Goal: Transaction & Acquisition: Download file/media

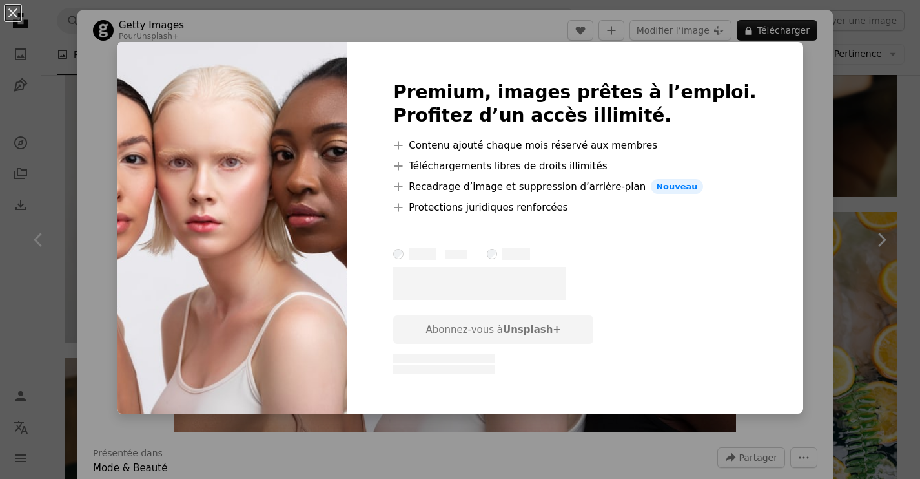
scroll to position [1462, 0]
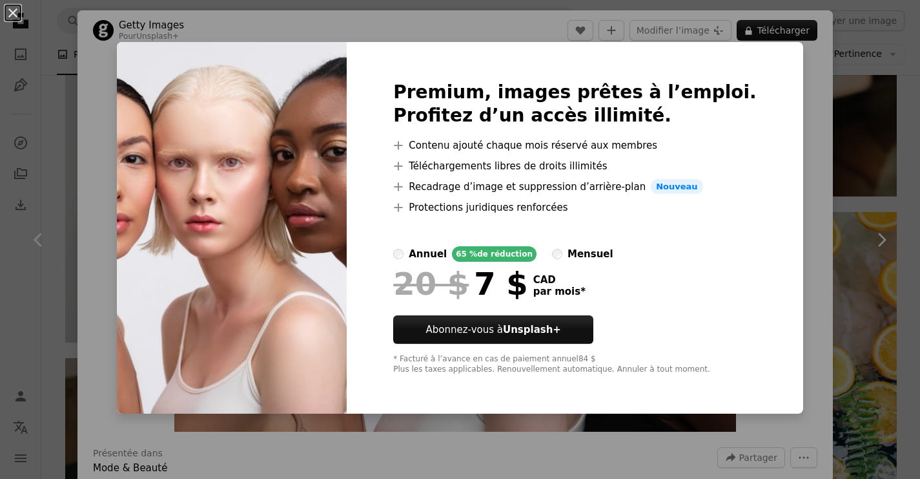
click at [809, 185] on div "An X shape Premium, images prêtes à l’emploi. Profitez d’un accès illimité. A p…" at bounding box center [460, 239] width 920 height 479
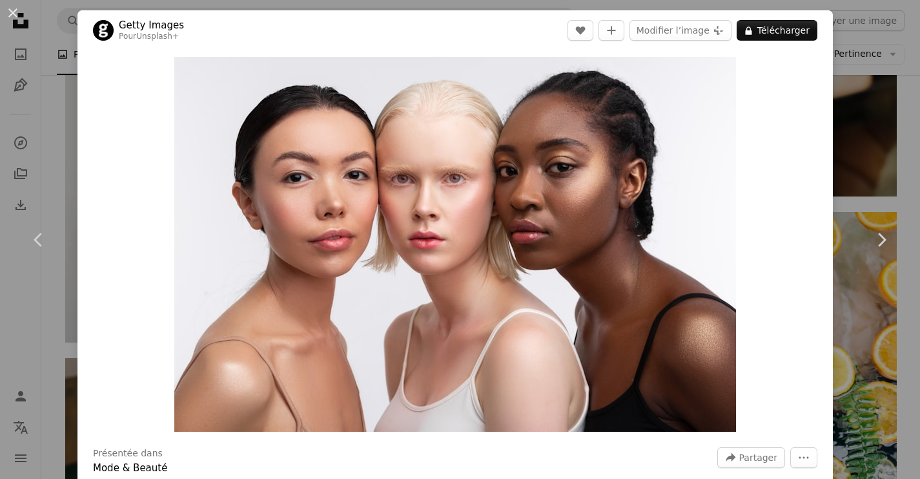
click at [825, 187] on div "Zoom in" at bounding box center [456, 244] width 756 height 388
click at [43, 136] on div "An X shape Chevron left Chevron right Getty Images Pour Unsplash+ A heart A plu…" at bounding box center [460, 239] width 920 height 479
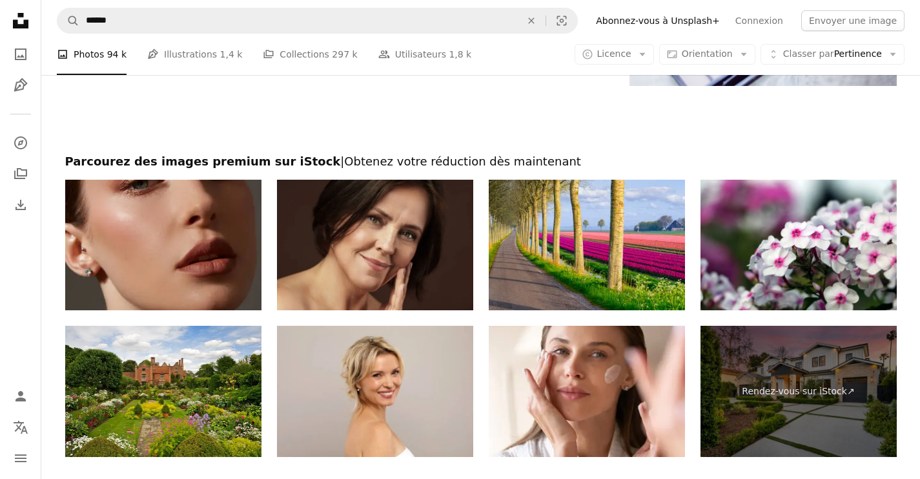
scroll to position [2905, 0]
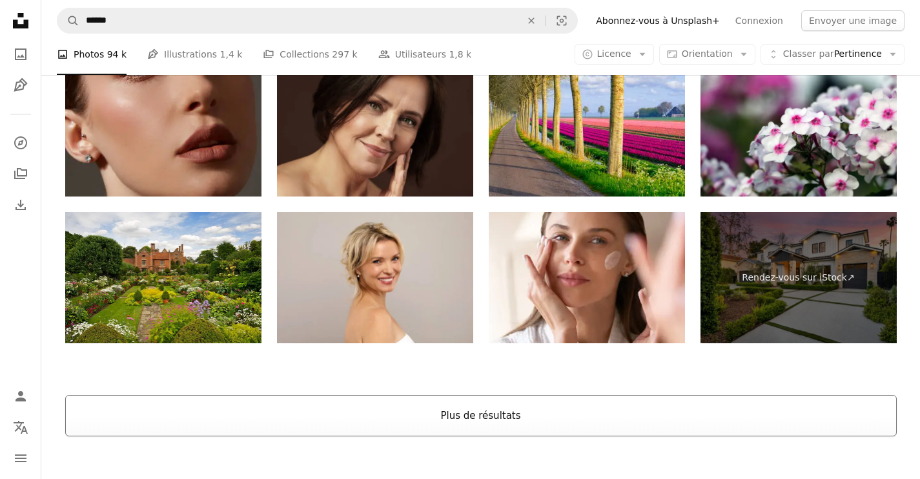
click at [419, 406] on button "Plus de résultats" at bounding box center [481, 415] width 832 height 41
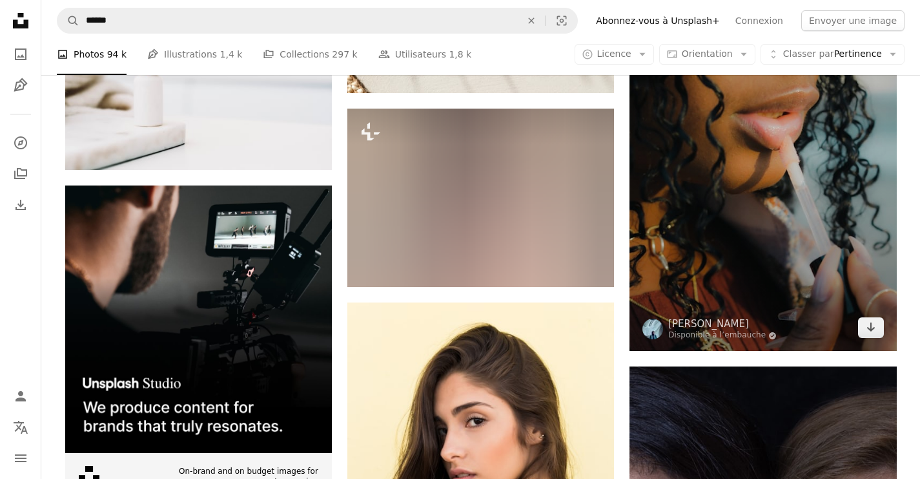
scroll to position [3559, 0]
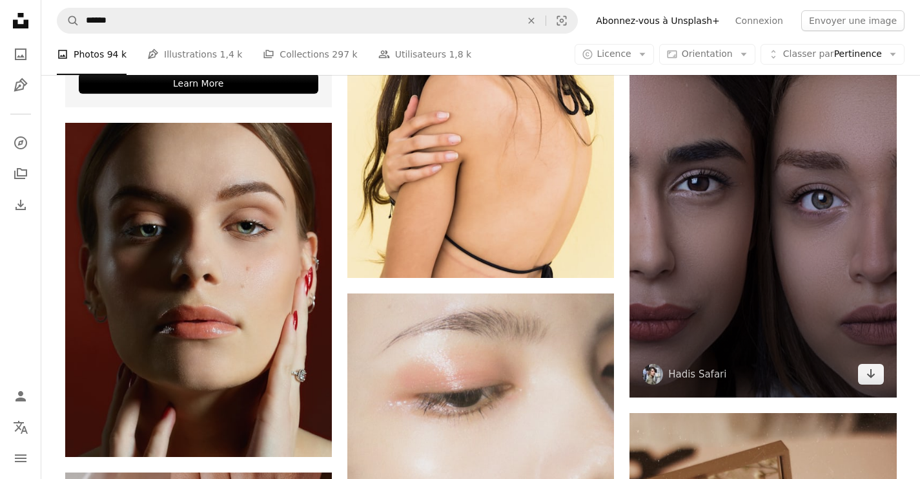
click at [756, 238] on img at bounding box center [763, 169] width 267 height 455
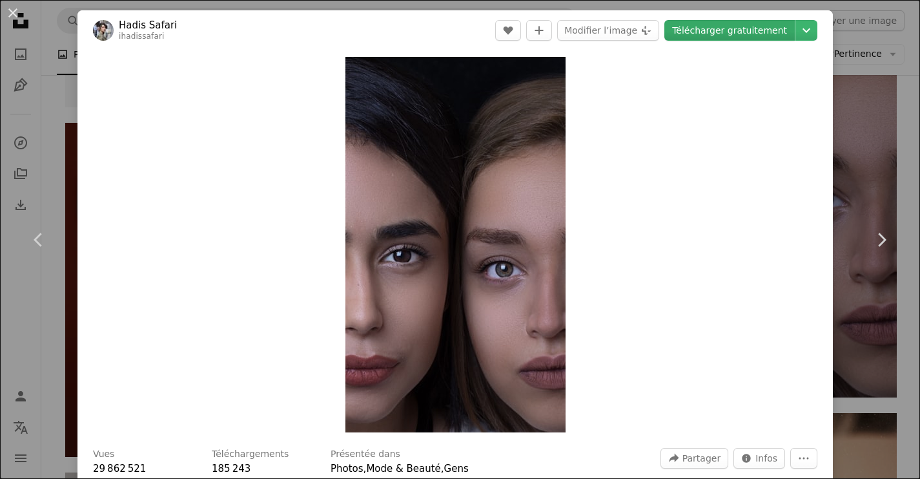
click at [763, 32] on link "Télécharger gratuitement" at bounding box center [730, 30] width 130 height 21
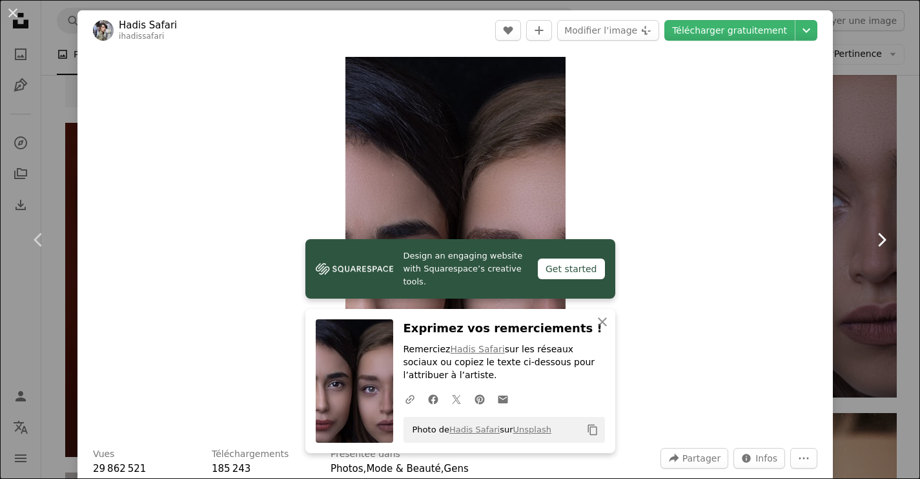
click at [867, 185] on link "Chevron right" at bounding box center [882, 240] width 78 height 124
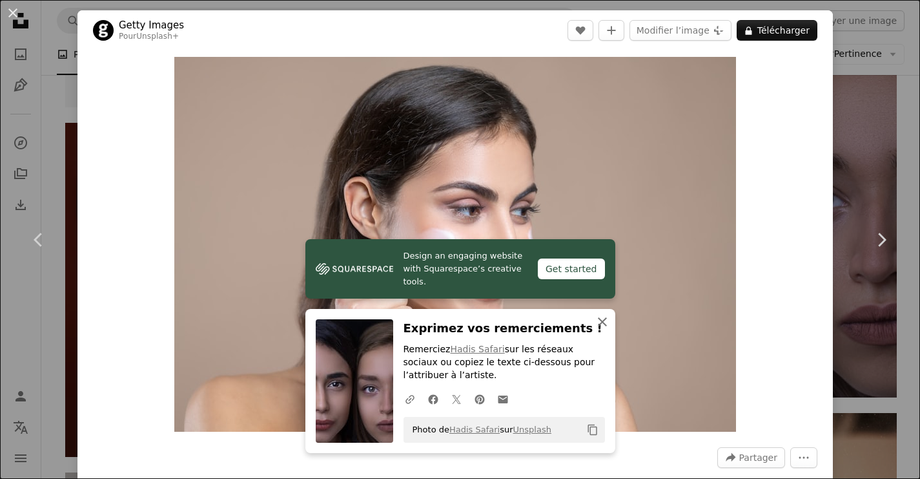
click at [604, 329] on icon "An X shape" at bounding box center [603, 322] width 16 height 16
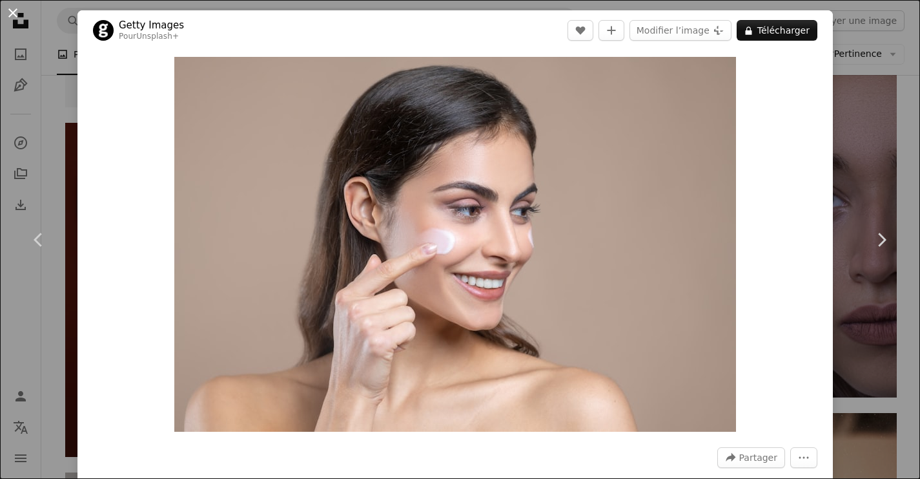
click at [12, 6] on button "An X shape" at bounding box center [13, 13] width 16 height 16
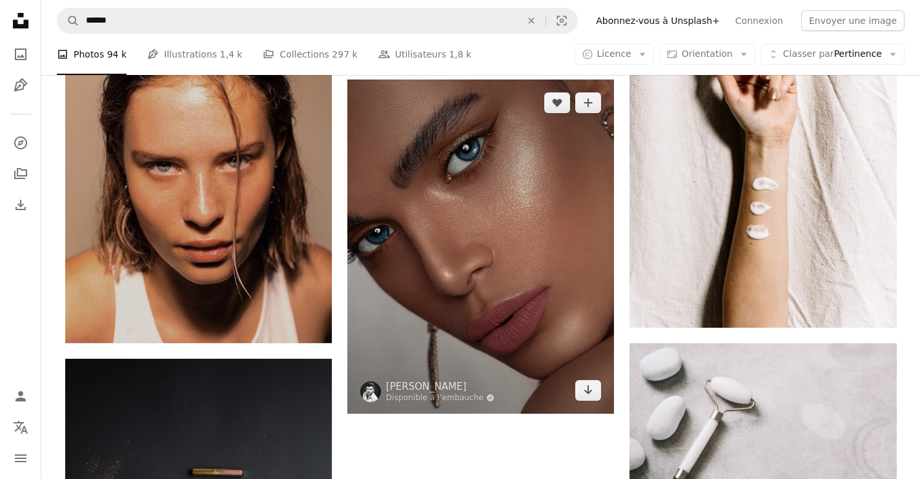
scroll to position [7926, 0]
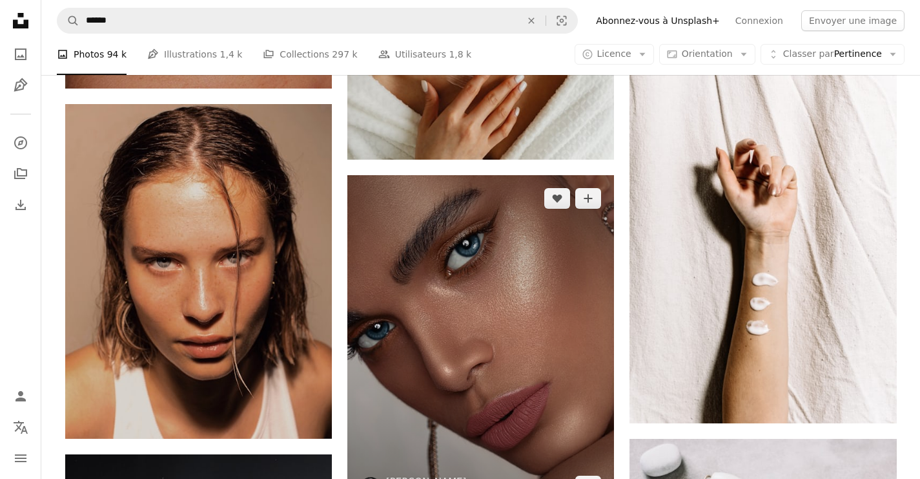
click at [504, 231] on img at bounding box center [480, 342] width 267 height 334
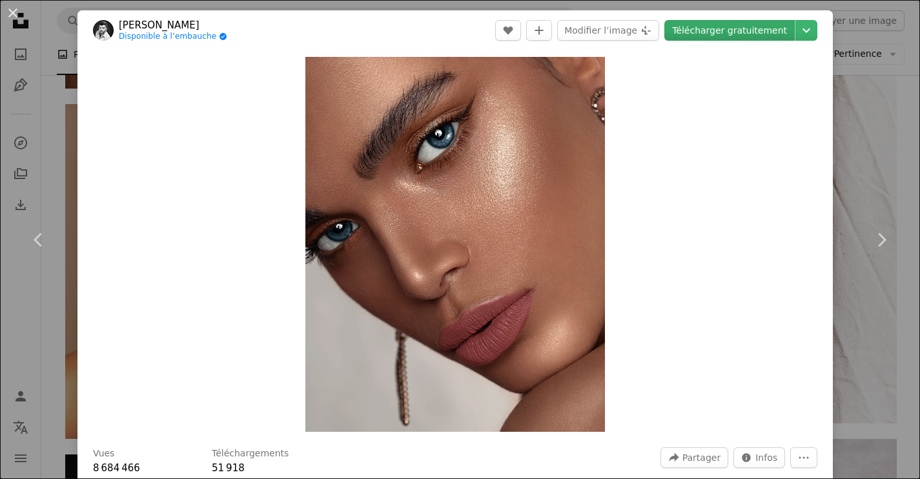
click at [707, 31] on link "Télécharger gratuitement" at bounding box center [730, 30] width 130 height 21
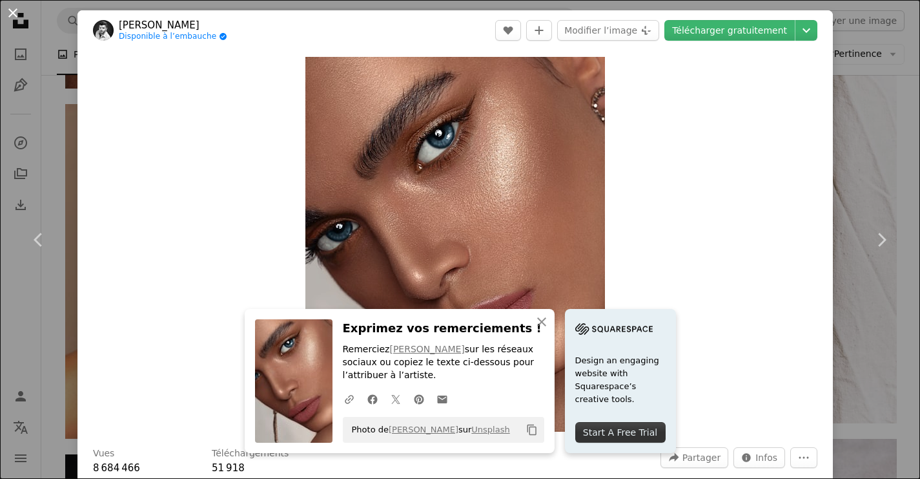
click at [5, 13] on button "An X shape" at bounding box center [13, 13] width 16 height 16
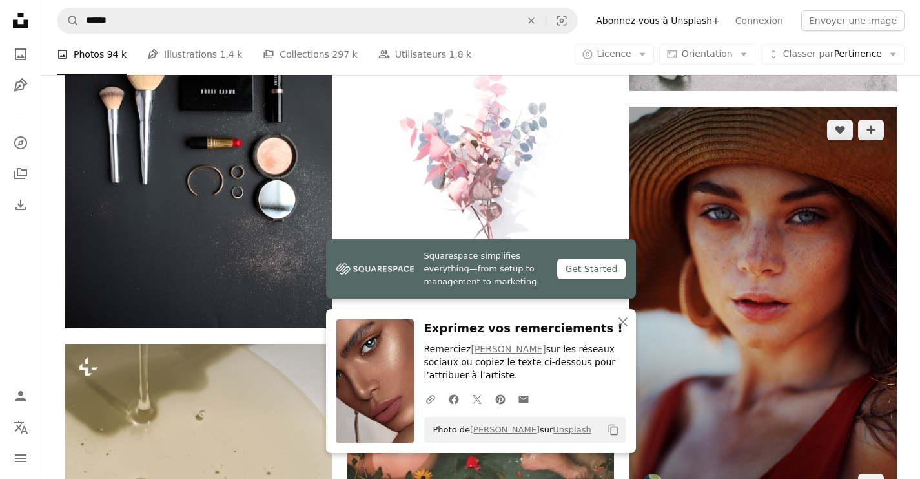
scroll to position [8559, 0]
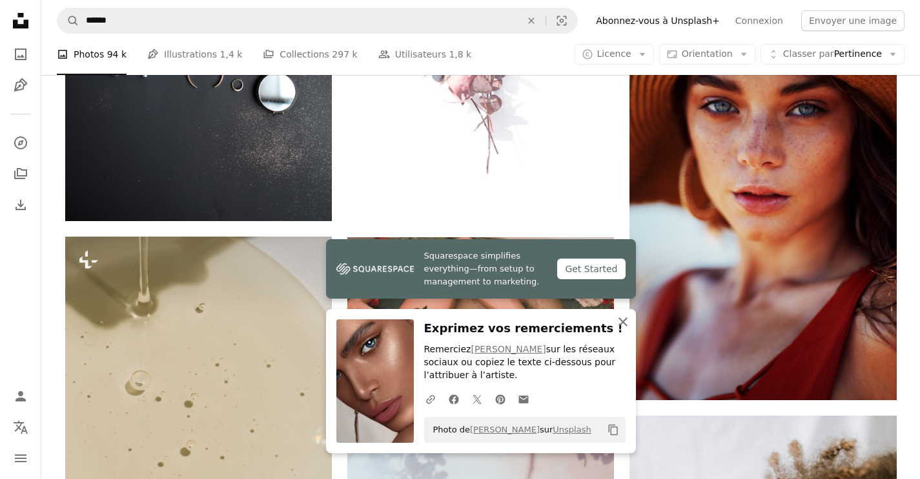
click at [619, 318] on icon "An X shape" at bounding box center [624, 322] width 16 height 16
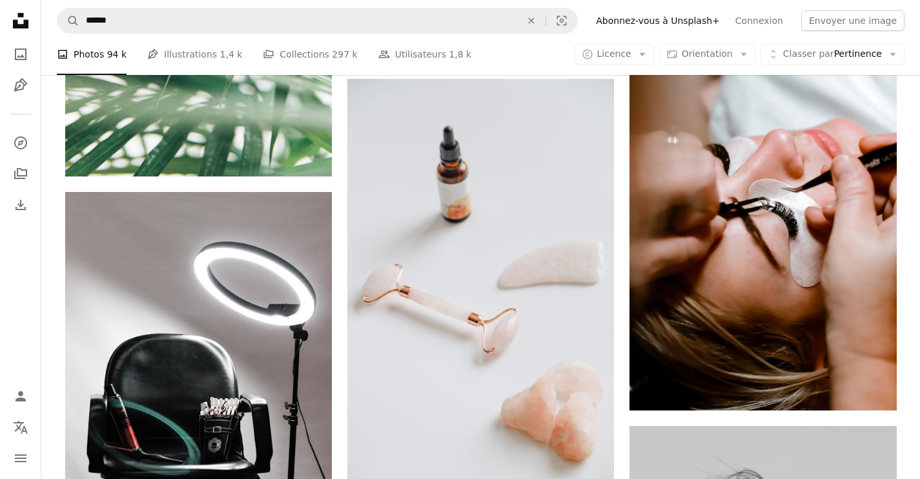
scroll to position [11355, 0]
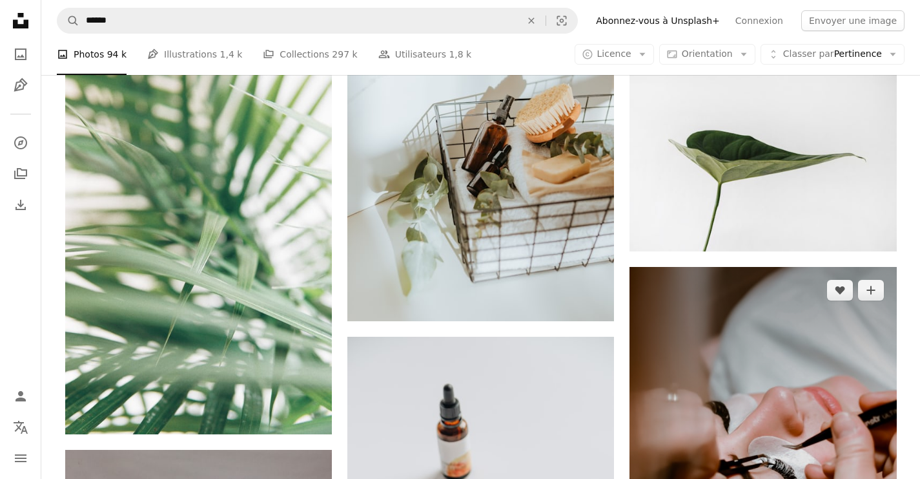
click at [764, 369] on img at bounding box center [763, 467] width 267 height 400
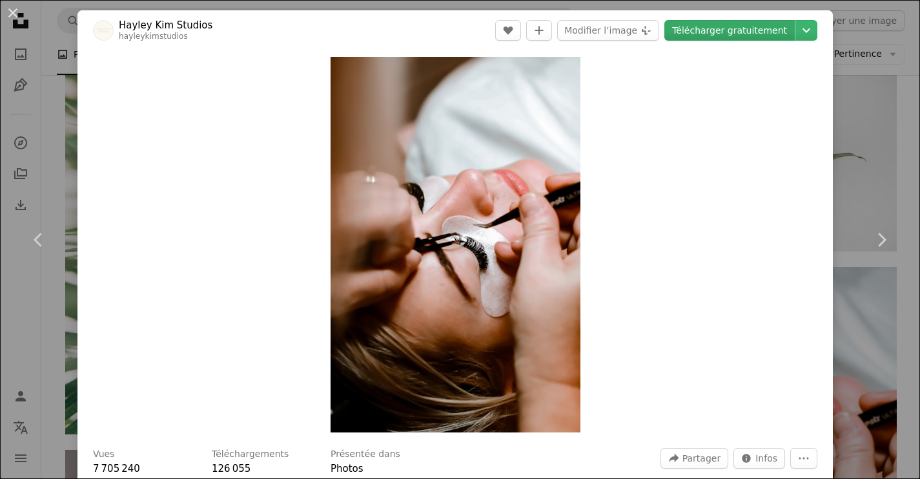
click at [747, 39] on link "Télécharger gratuitement" at bounding box center [730, 30] width 130 height 21
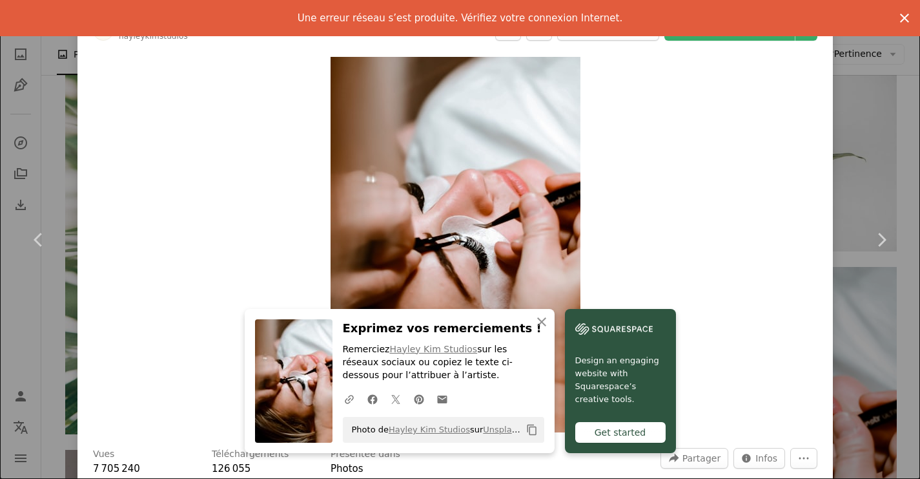
click at [905, 18] on icon "button" at bounding box center [904, 18] width 9 height 9
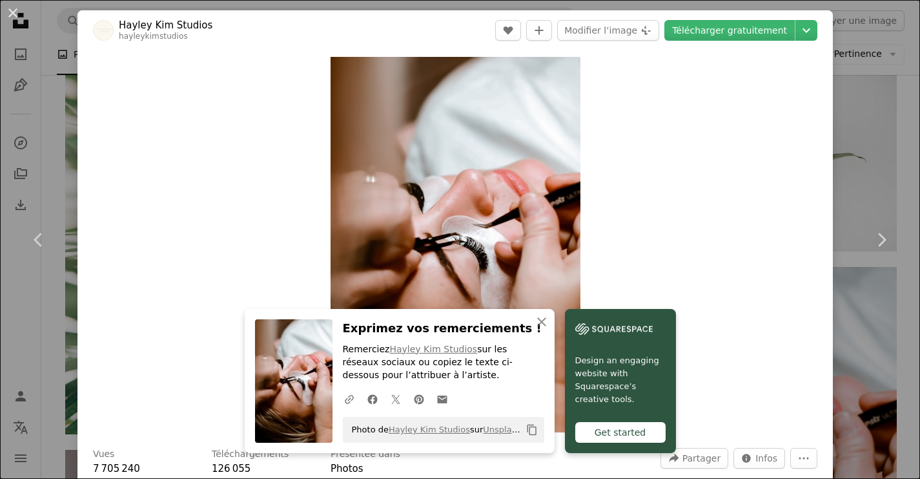
click at [895, 64] on div "An X shape Chevron left Chevron right An X shape Fermer Exprimez vos remercieme…" at bounding box center [460, 239] width 920 height 479
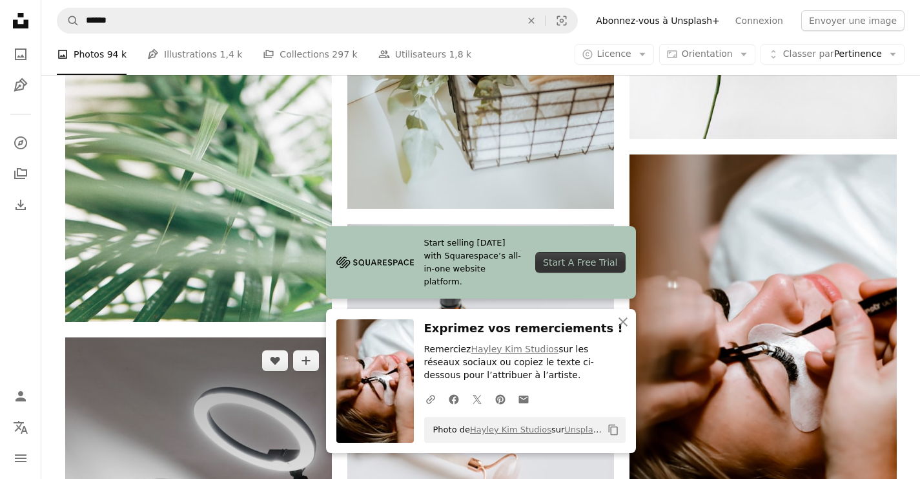
scroll to position [11712, 0]
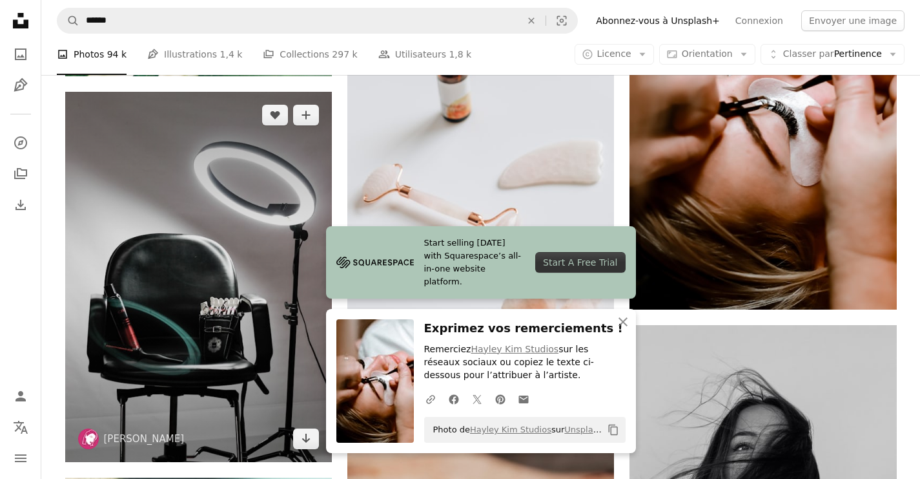
click at [222, 276] on img at bounding box center [198, 277] width 267 height 370
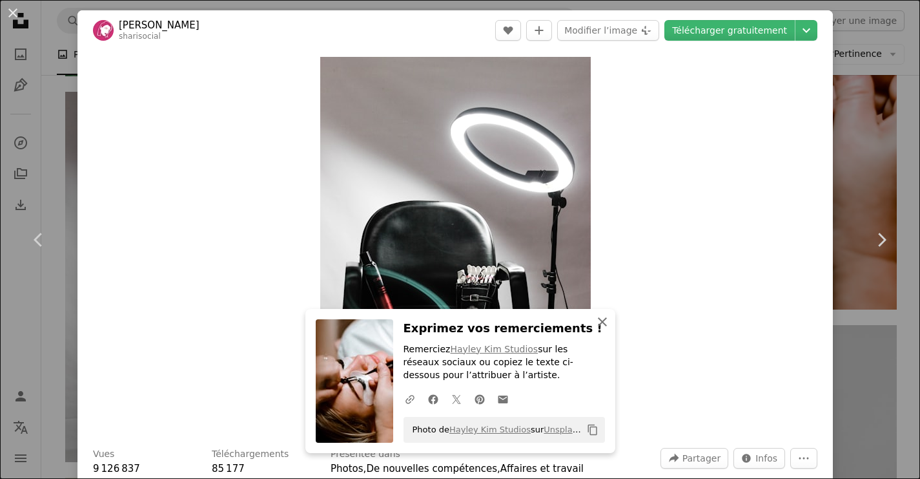
click at [601, 320] on icon "An X shape" at bounding box center [603, 322] width 16 height 16
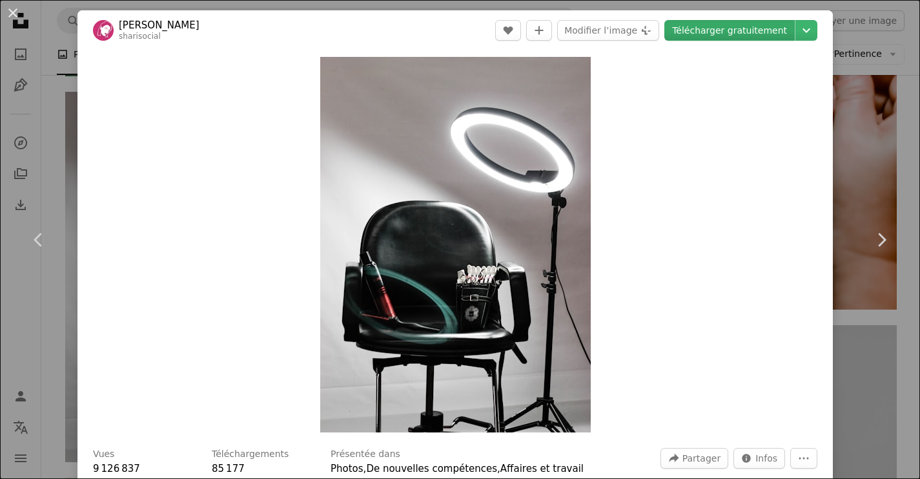
click at [725, 28] on link "Télécharger gratuitement" at bounding box center [730, 30] width 130 height 21
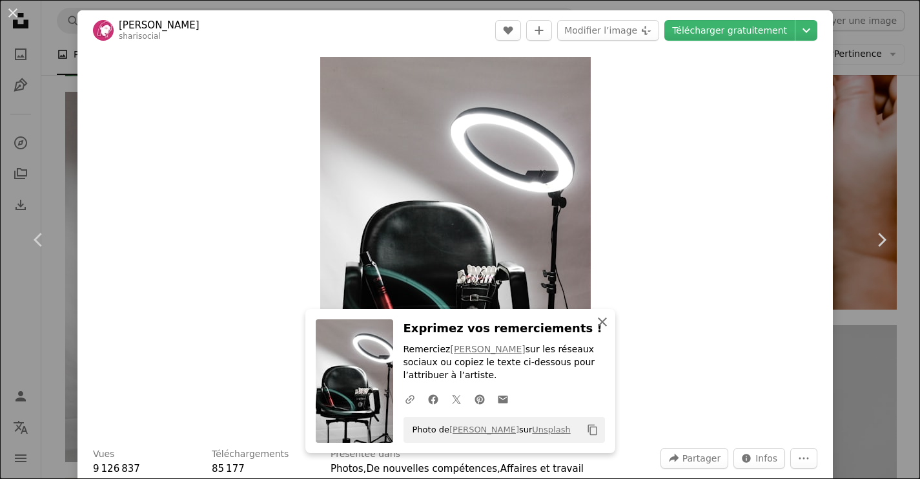
click at [606, 326] on icon "An X shape" at bounding box center [603, 322] width 16 height 16
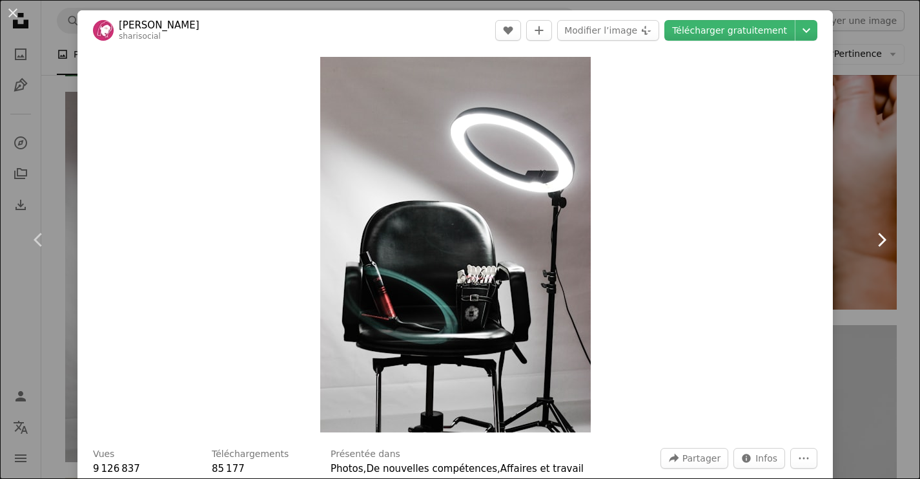
click at [847, 187] on link "Chevron right" at bounding box center [882, 240] width 78 height 124
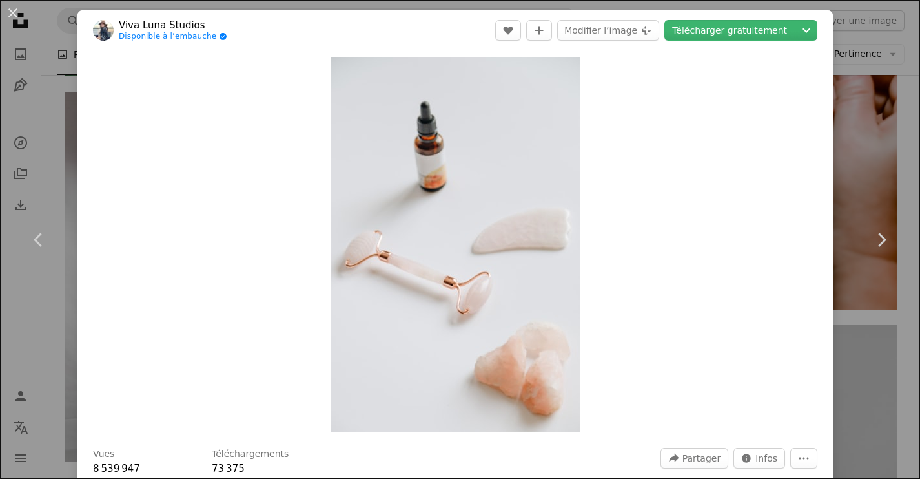
click at [9, 17] on button "An X shape" at bounding box center [13, 13] width 16 height 16
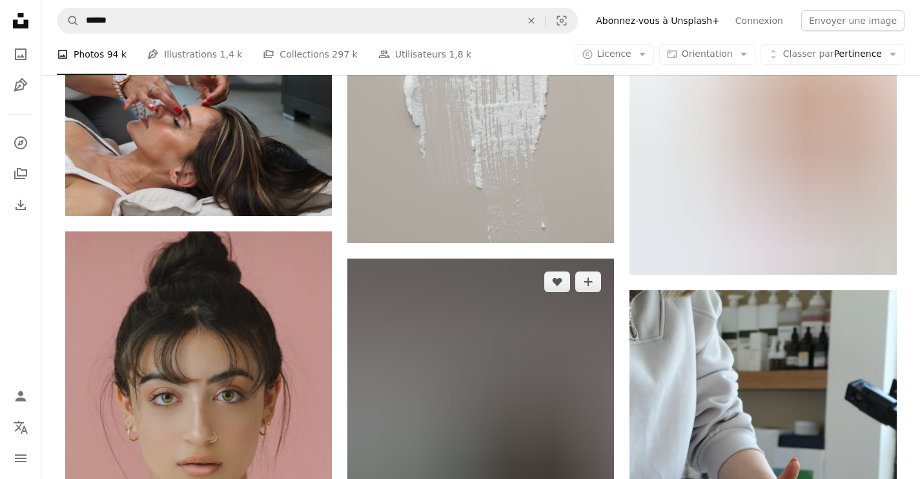
scroll to position [21441, 0]
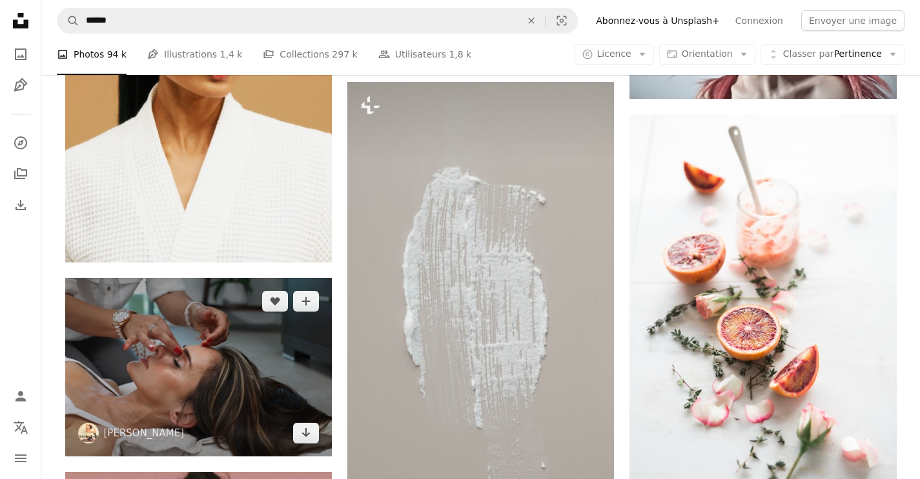
click at [242, 386] on img at bounding box center [198, 367] width 267 height 178
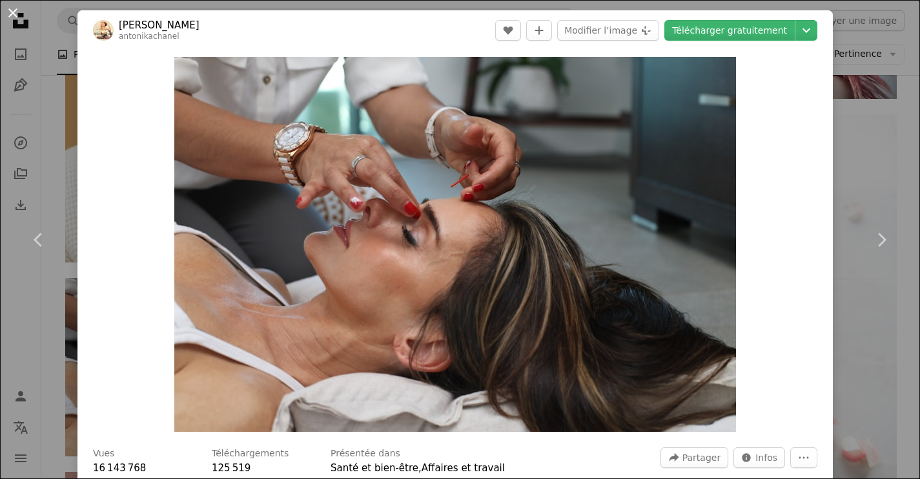
click at [8, 16] on button "An X shape" at bounding box center [13, 13] width 16 height 16
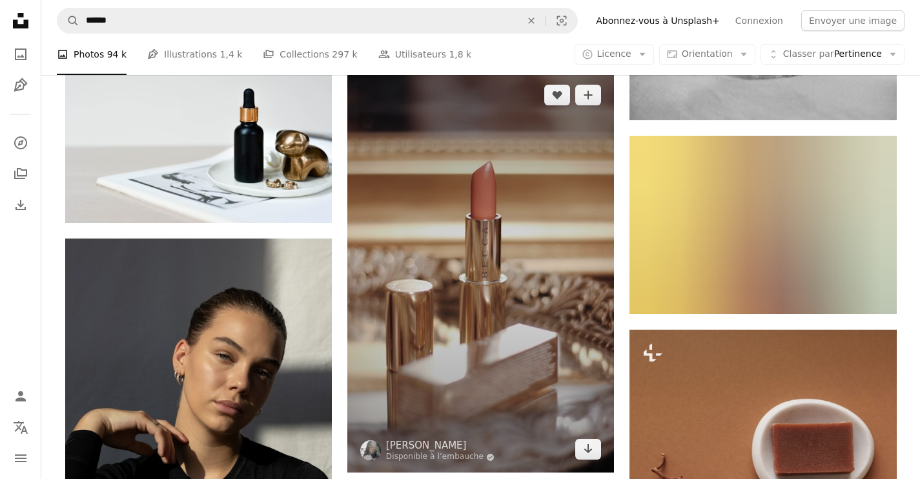
scroll to position [27142, 0]
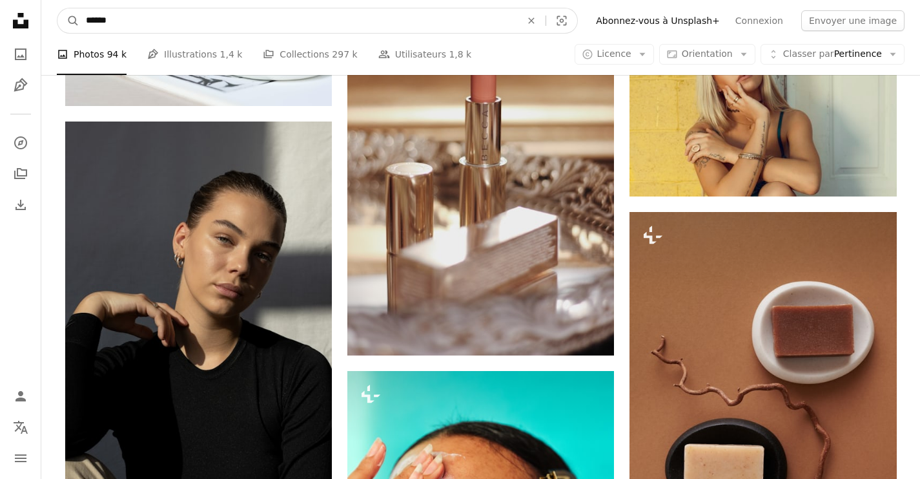
drag, startPoint x: 125, startPoint y: 23, endPoint x: 90, endPoint y: 21, distance: 34.3
click at [125, 23] on input "******" at bounding box center [298, 20] width 438 height 25
click at [83, 18] on input "******" at bounding box center [298, 20] width 438 height 25
type input "**********"
click at [68, 21] on button "A magnifying glass" at bounding box center [68, 20] width 22 height 25
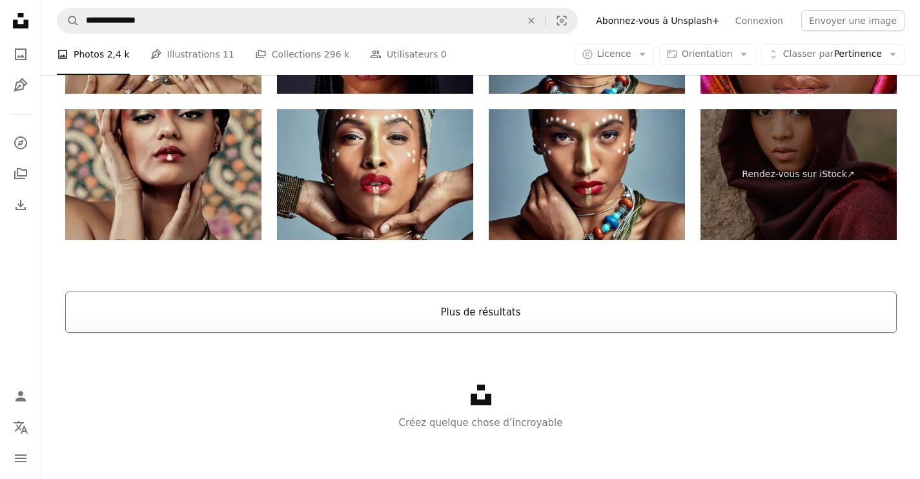
click at [479, 304] on button "Plus de résultats" at bounding box center [481, 311] width 832 height 41
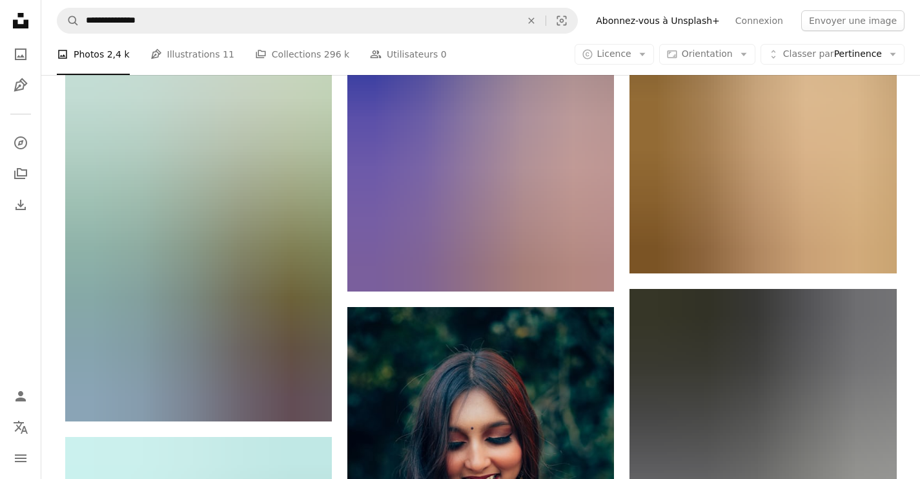
scroll to position [21459, 0]
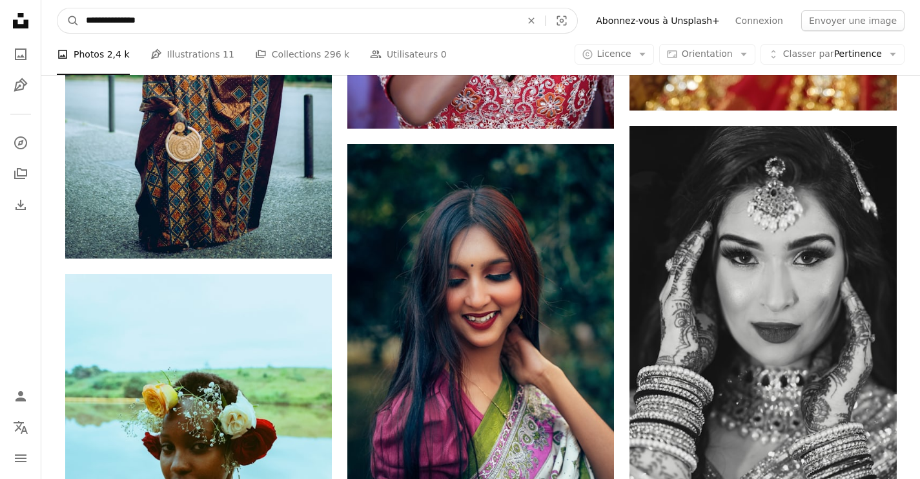
click at [141, 28] on input "**********" at bounding box center [298, 20] width 438 height 25
click at [141, 26] on input "**********" at bounding box center [298, 20] width 438 height 25
click at [141, 23] on input "**********" at bounding box center [298, 20] width 438 height 25
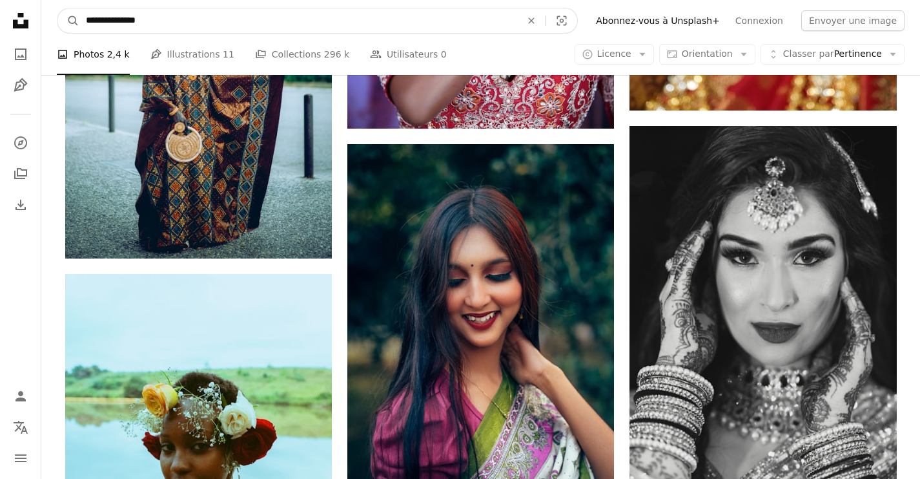
click at [141, 23] on input "**********" at bounding box center [298, 20] width 438 height 25
type input "**********"
click at [68, 21] on button "A magnifying glass" at bounding box center [68, 20] width 22 height 25
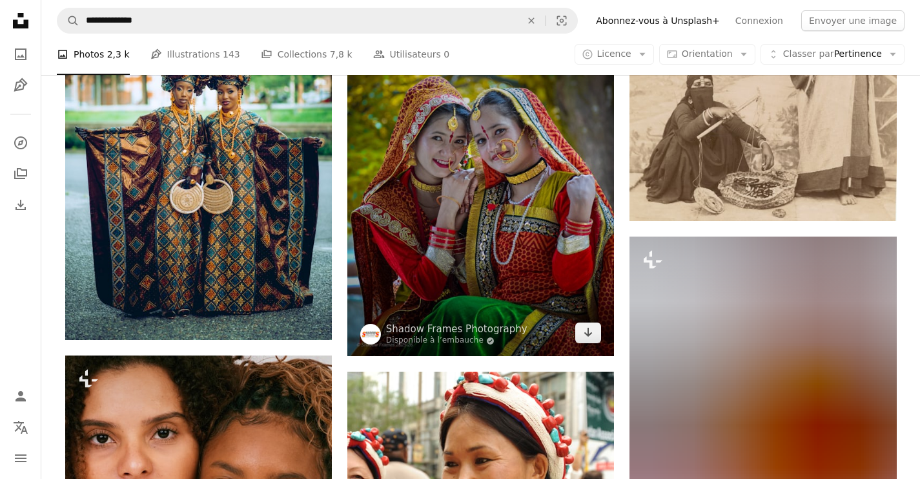
scroll to position [1009, 0]
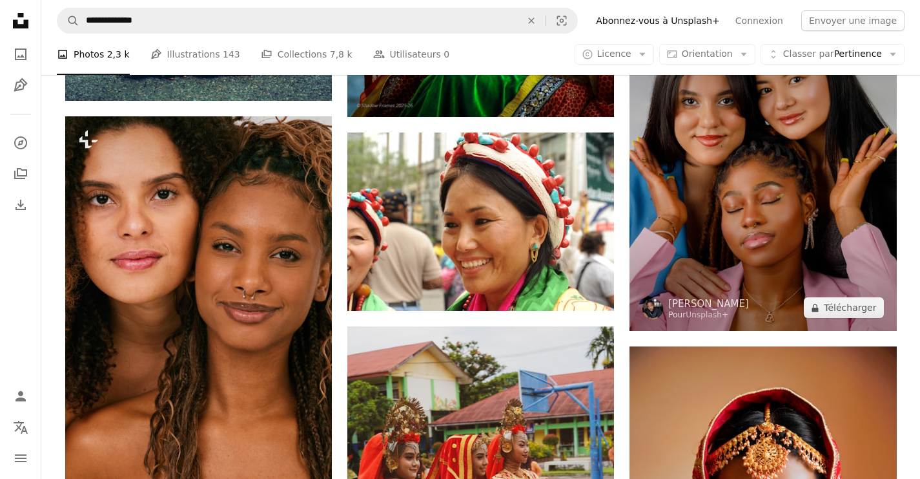
click at [797, 213] on img at bounding box center [763, 164] width 267 height 334
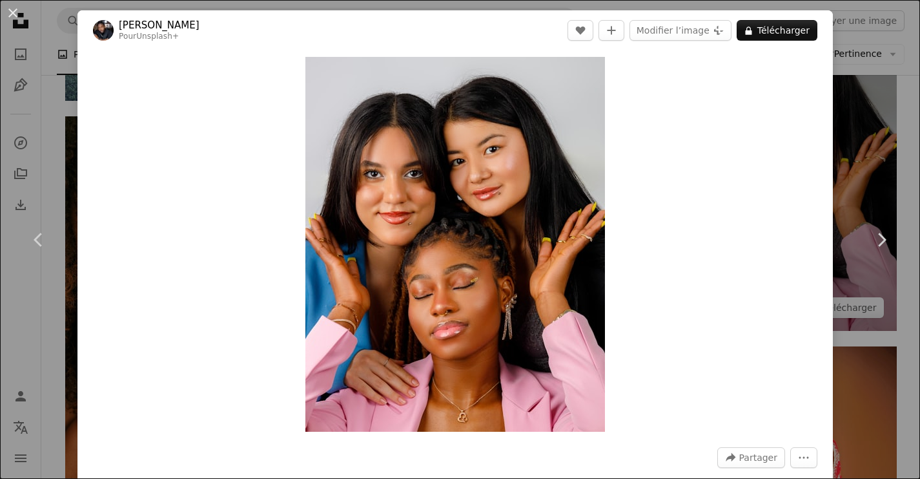
click at [895, 126] on div "An X shape Chevron left Chevron right [PERSON_NAME] Pour Unsplash+ A heart A pl…" at bounding box center [460, 239] width 920 height 479
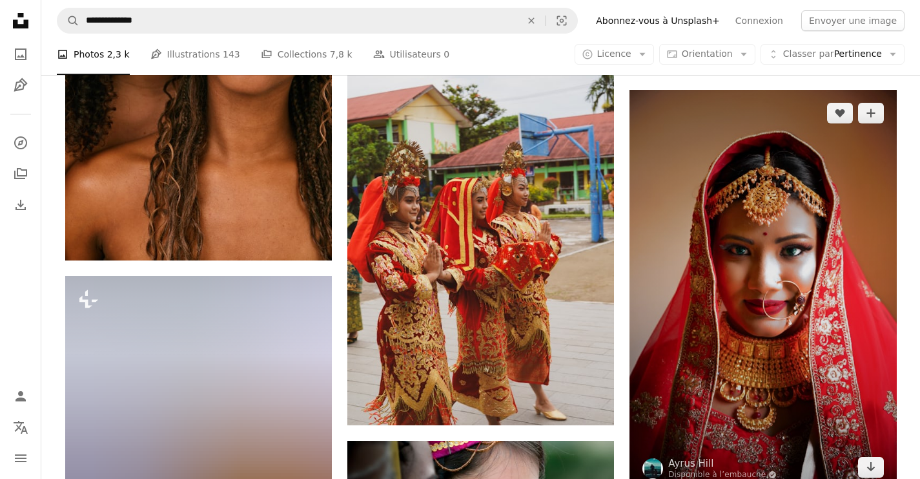
scroll to position [1529, 0]
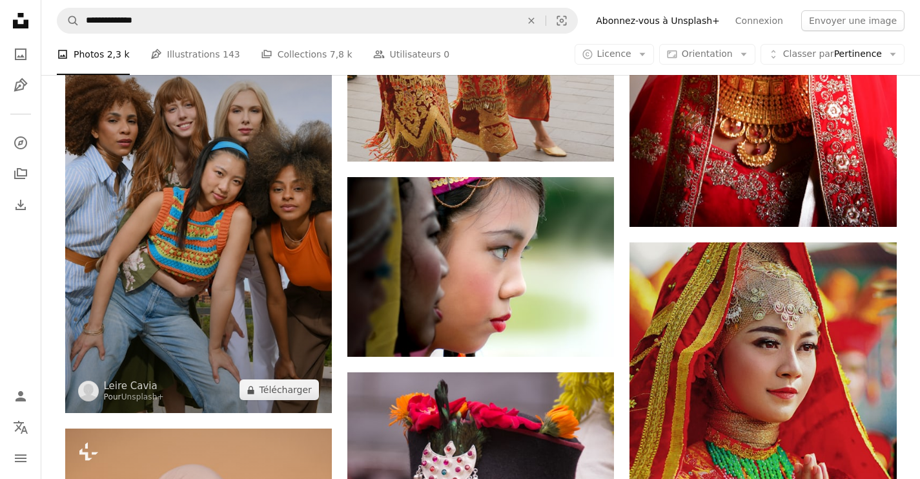
click at [230, 181] on img at bounding box center [198, 212] width 267 height 400
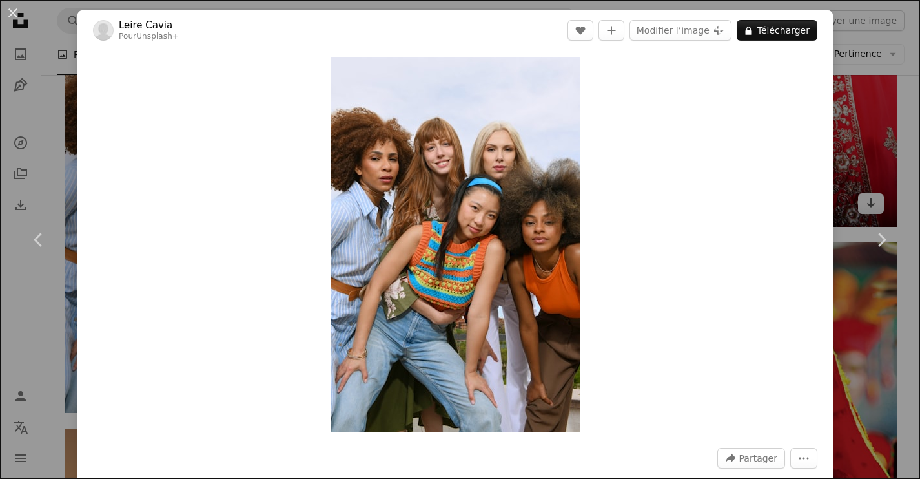
click at [867, 132] on div "An X shape Chevron left Chevron right Leire Cavia Pour Unsplash+ A heart A plus…" at bounding box center [460, 239] width 920 height 479
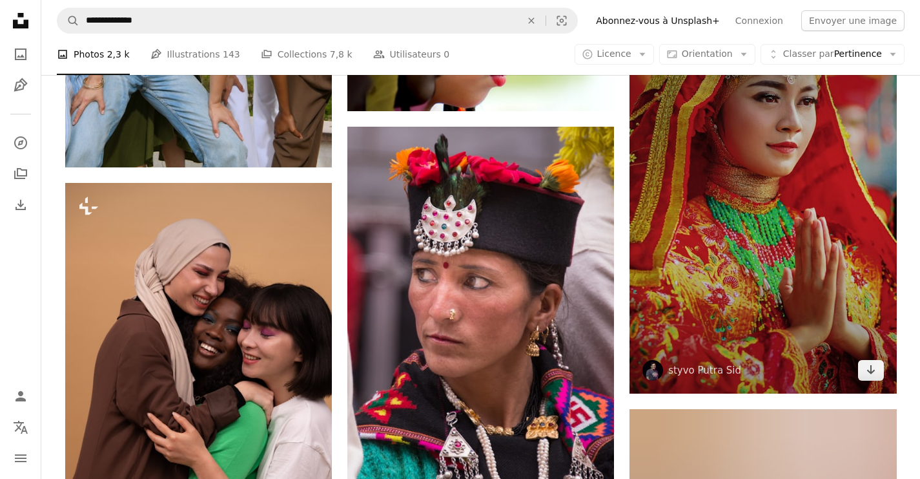
scroll to position [1869, 0]
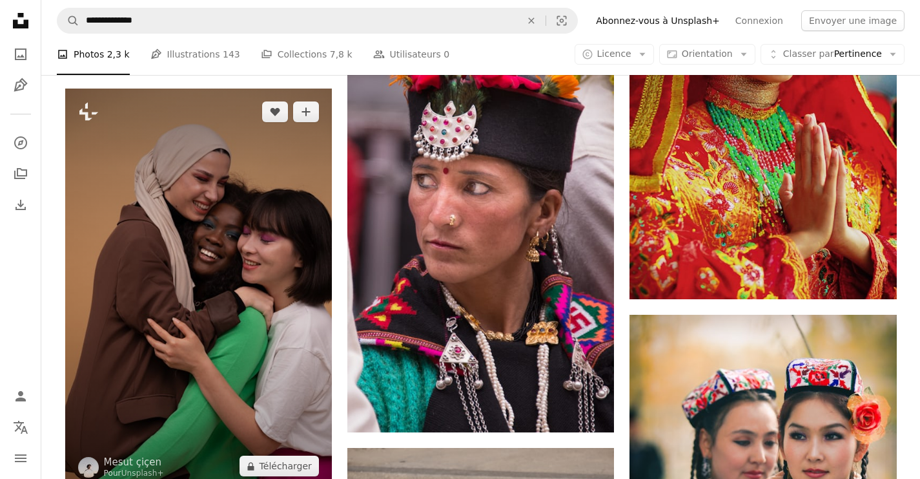
click at [278, 203] on img at bounding box center [198, 288] width 267 height 400
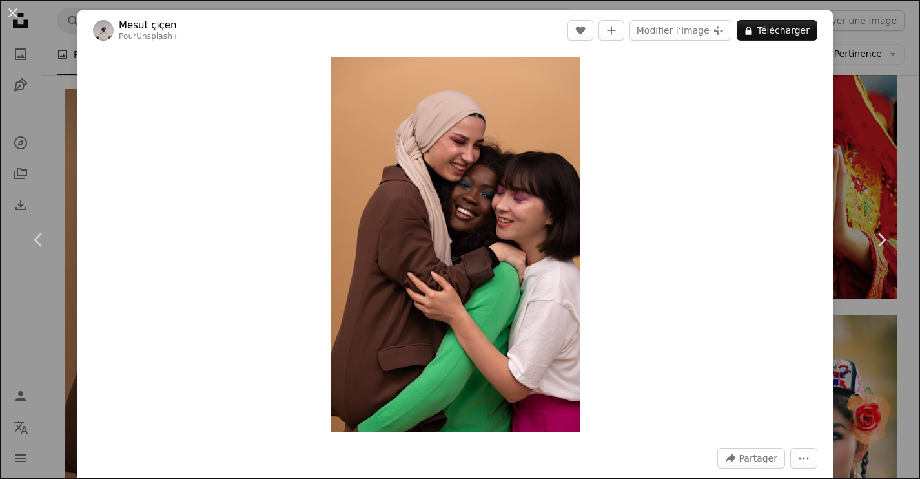
click at [859, 143] on div "An X shape Chevron left Chevron right [PERSON_NAME] Pour Unsplash+ A heart A pl…" at bounding box center [460, 239] width 920 height 479
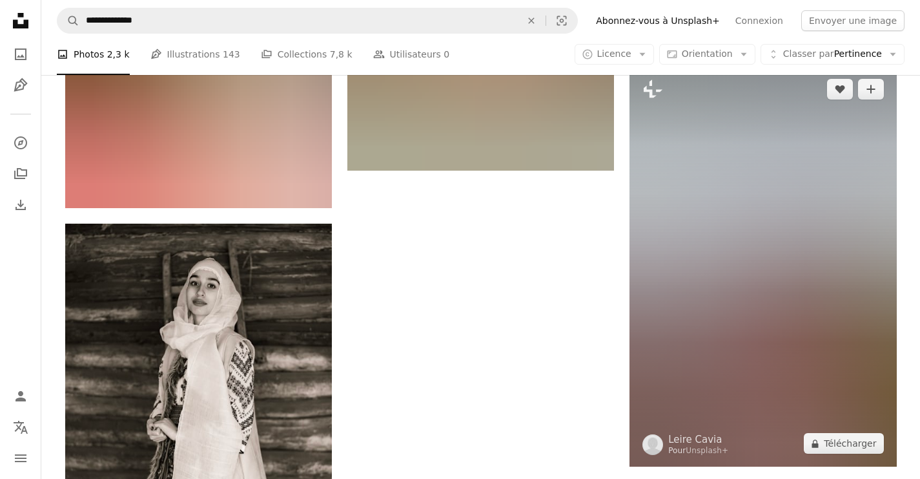
scroll to position [4878, 0]
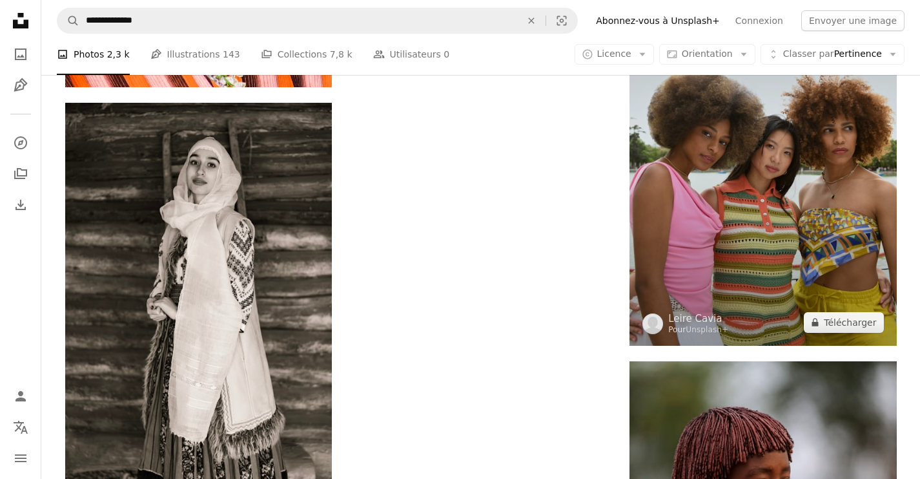
click at [766, 211] on img at bounding box center [763, 145] width 267 height 400
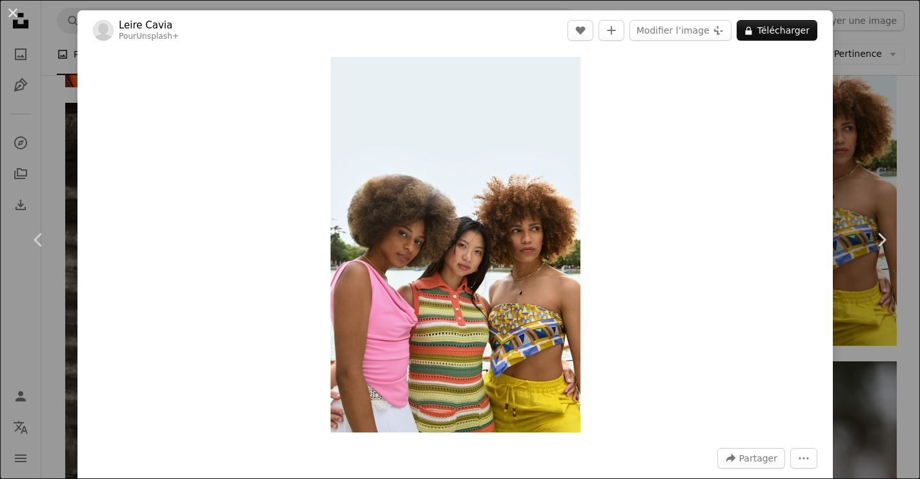
click at [887, 157] on div "An X shape Chevron left Chevron right Leire Cavia Pour Unsplash+ A heart A plus…" at bounding box center [460, 239] width 920 height 479
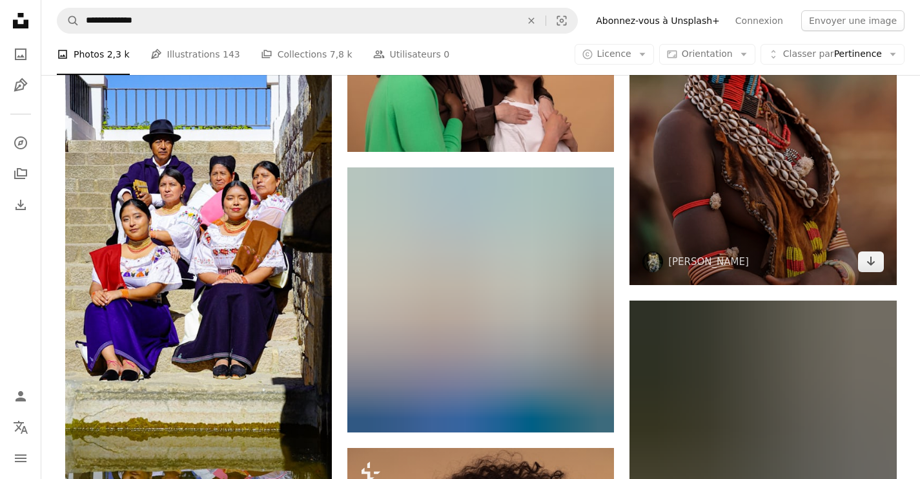
scroll to position [5327, 0]
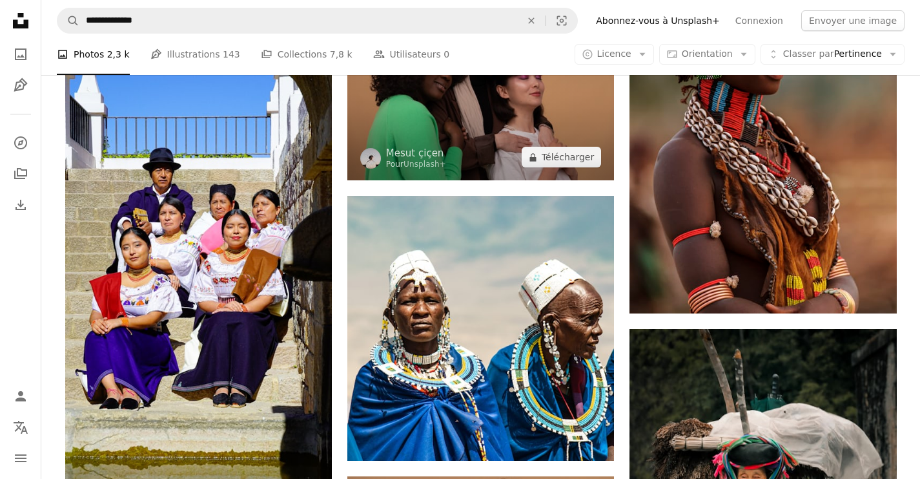
click at [550, 124] on img at bounding box center [480, 92] width 267 height 178
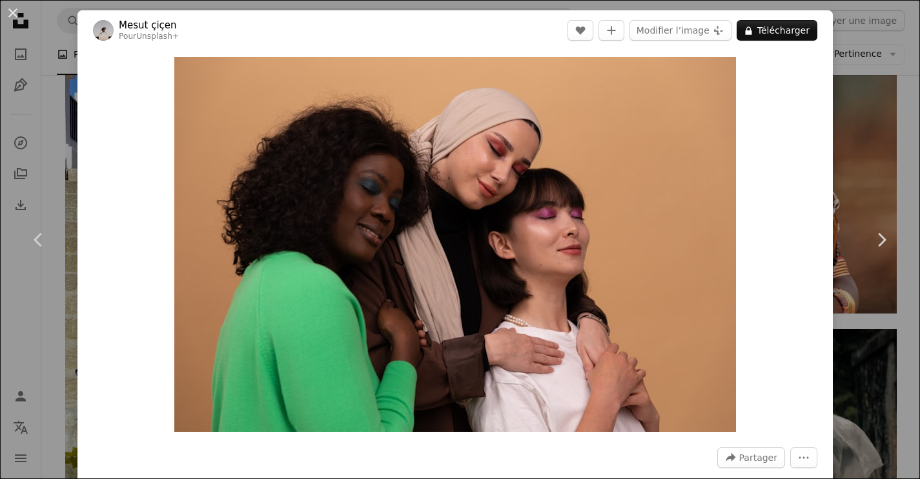
click at [878, 167] on div "An X shape Chevron left Chevron right [PERSON_NAME] Pour Unsplash+ A heart A pl…" at bounding box center [460, 239] width 920 height 479
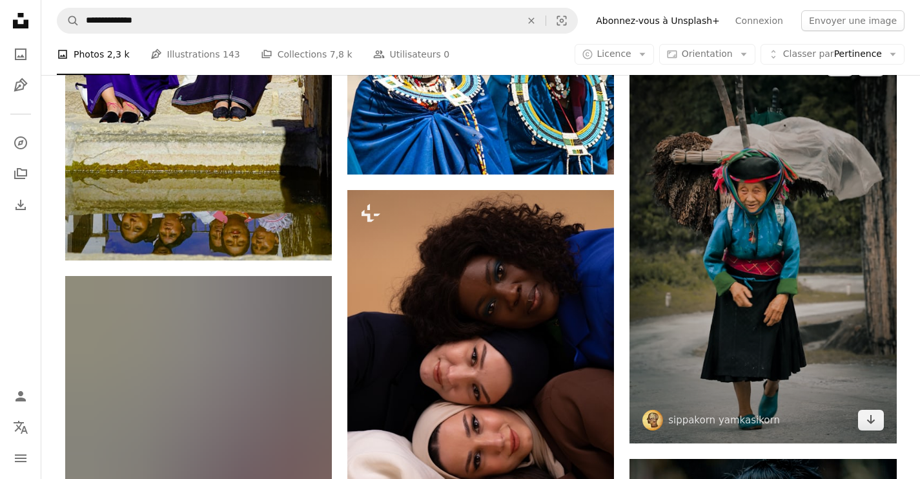
scroll to position [5721, 0]
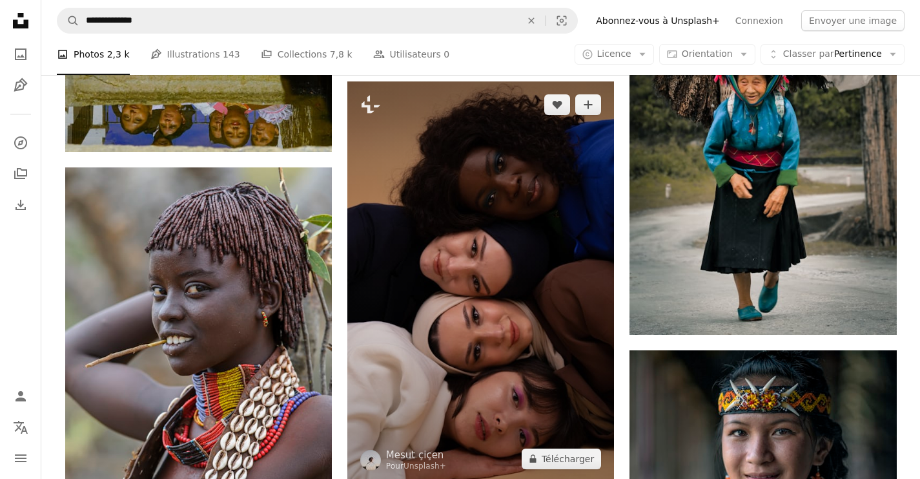
click at [485, 238] on img at bounding box center [480, 281] width 267 height 400
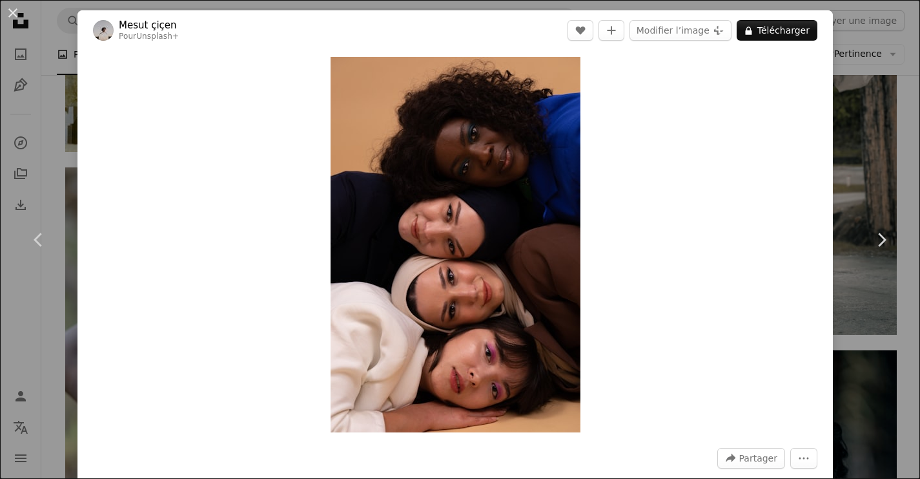
click at [865, 173] on div "An X shape Chevron left Chevron right [PERSON_NAME] Pour Unsplash+ A heart A pl…" at bounding box center [460, 239] width 920 height 479
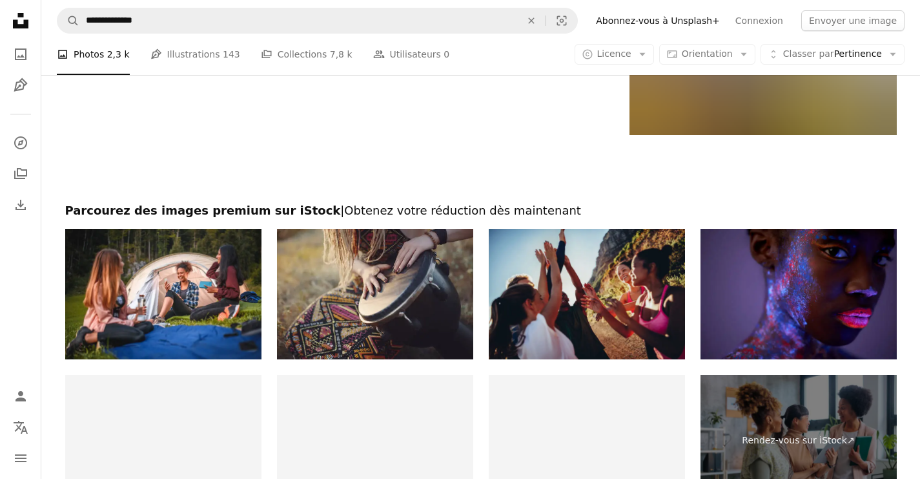
scroll to position [7604, 0]
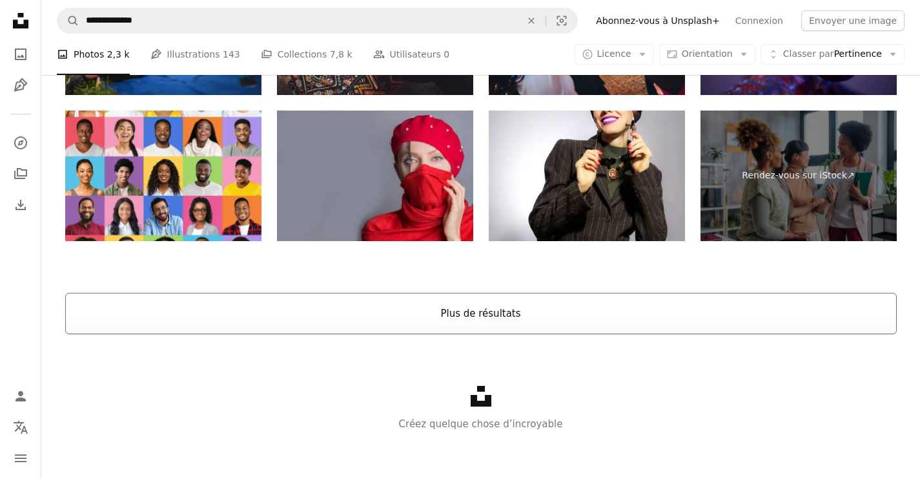
click at [516, 318] on button "Plus de résultats" at bounding box center [481, 313] width 832 height 41
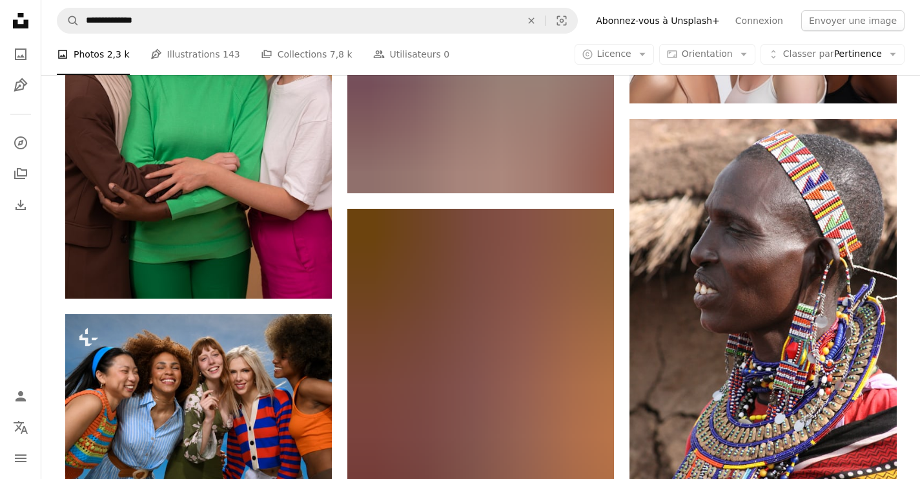
scroll to position [11904, 0]
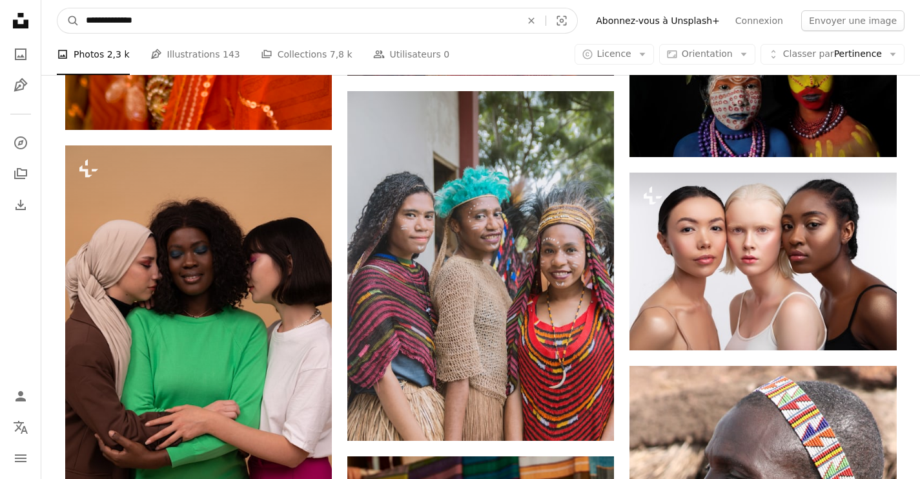
click at [376, 25] on input "**********" at bounding box center [298, 20] width 438 height 25
type input "*****"
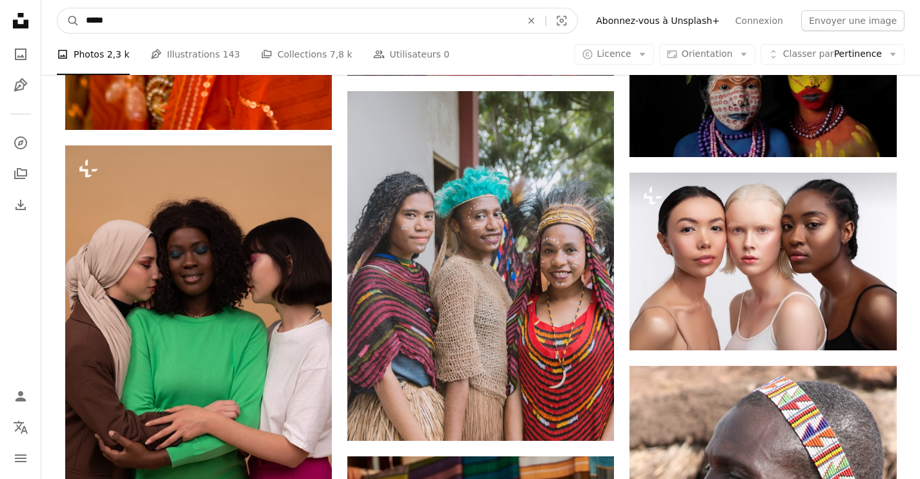
click at [68, 21] on button "A magnifying glass" at bounding box center [68, 20] width 22 height 25
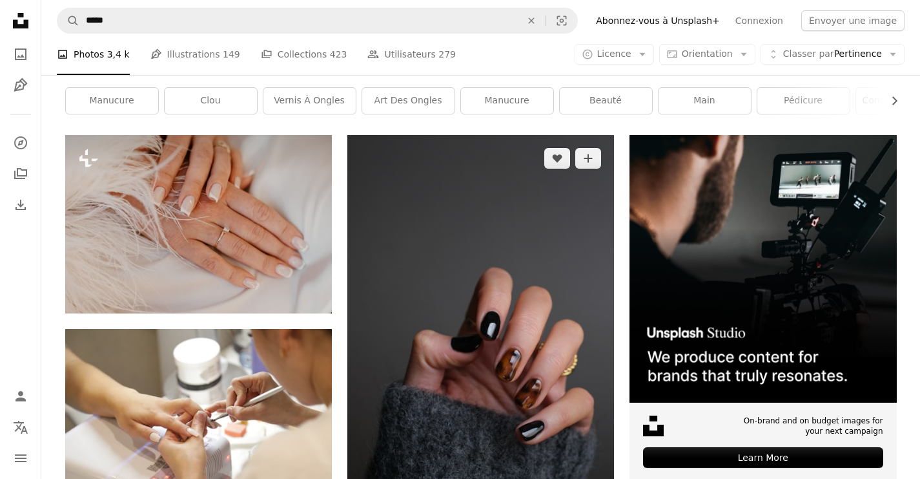
scroll to position [314, 0]
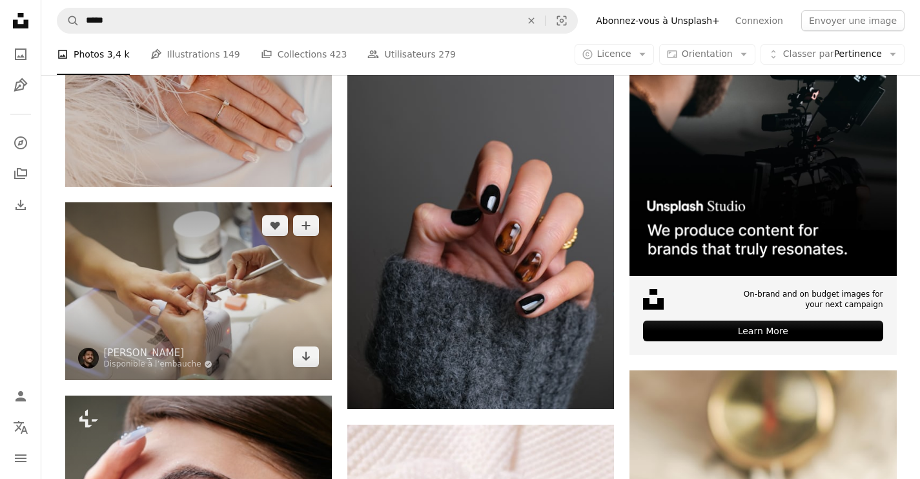
click at [227, 277] on img at bounding box center [198, 291] width 267 height 178
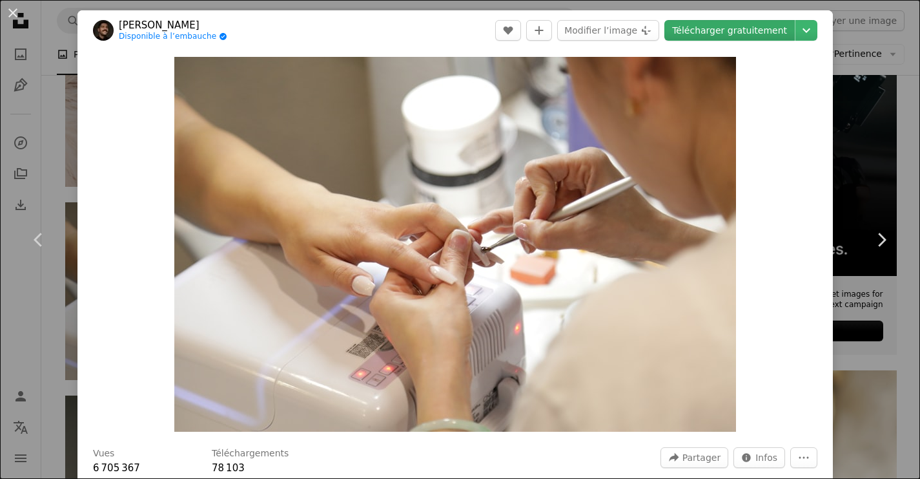
click at [724, 26] on link "Télécharger gratuitement" at bounding box center [730, 30] width 130 height 21
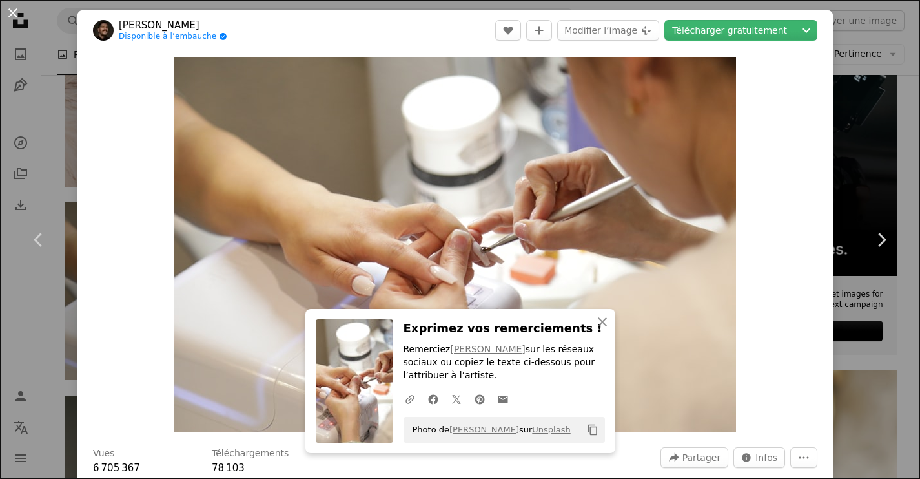
click at [12, 14] on button "An X shape" at bounding box center [13, 13] width 16 height 16
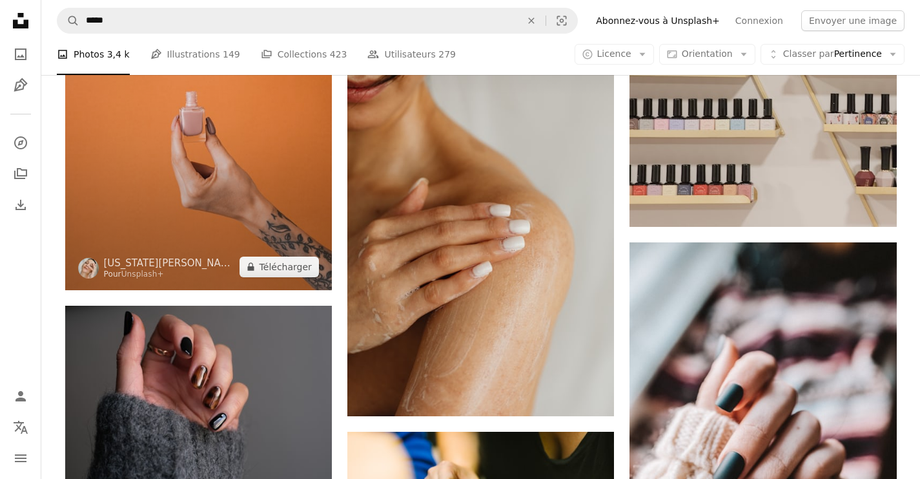
scroll to position [4714, 0]
